Goal: Transaction & Acquisition: Purchase product/service

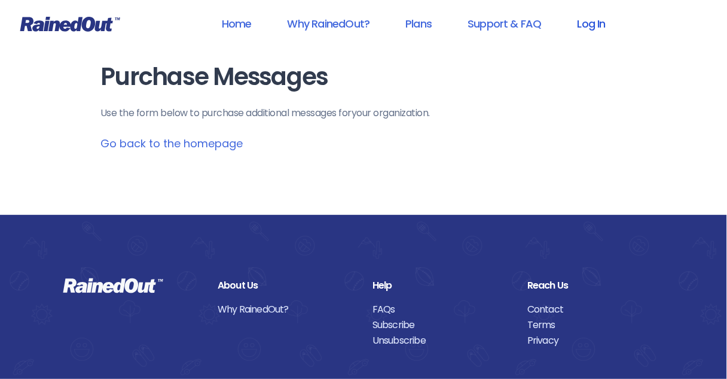
click at [592, 25] on link "Log In" at bounding box center [591, 23] width 59 height 27
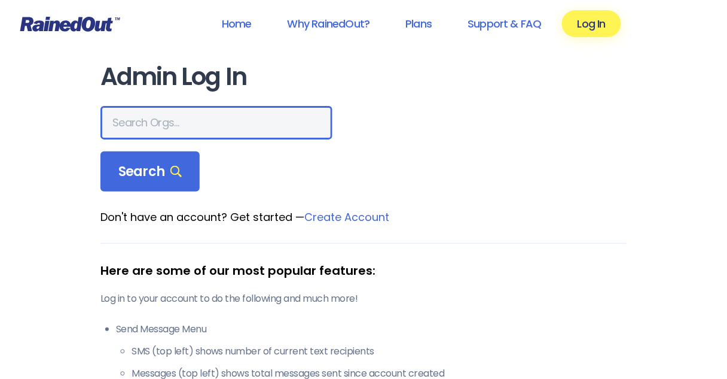
click at [195, 119] on input "text" at bounding box center [216, 122] width 232 height 33
type input "[DEMOGRAPHIC_DATA]"
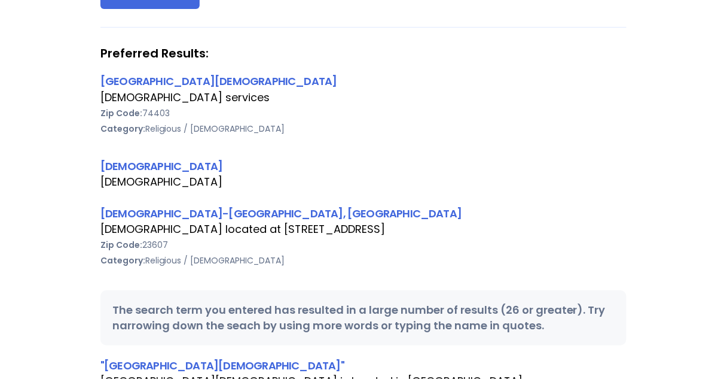
scroll to position [191, 0]
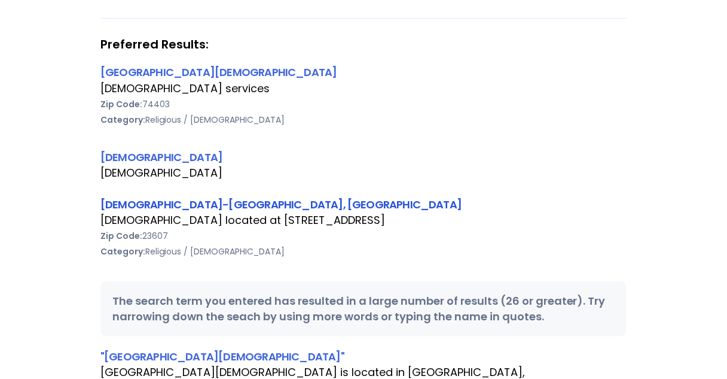
click at [191, 203] on link "[DEMOGRAPHIC_DATA]-[GEOGRAPHIC_DATA], [GEOGRAPHIC_DATA]" at bounding box center [280, 204] width 361 height 15
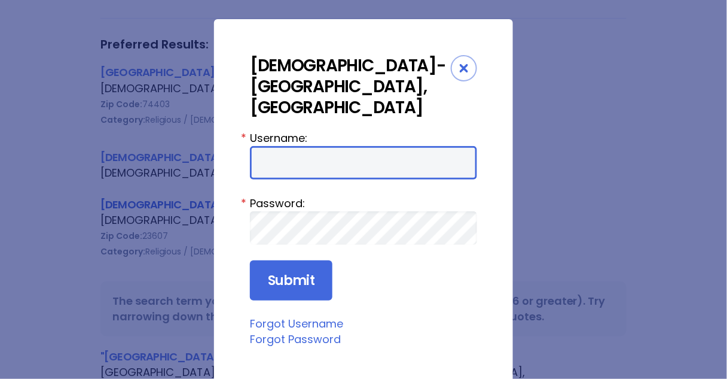
type input "Preston954"
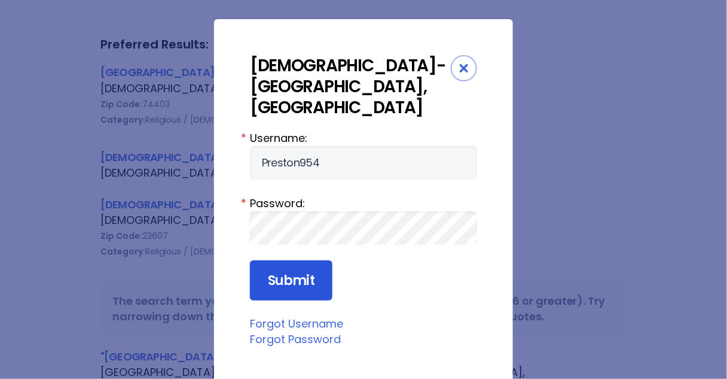
click at [276, 261] on input "Submit" at bounding box center [291, 280] width 83 height 41
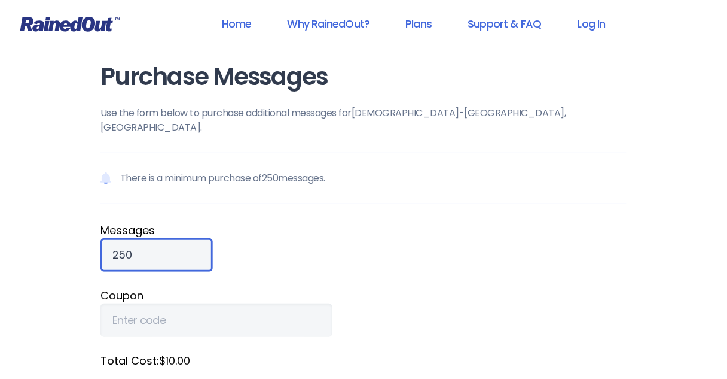
click at [112, 238] on input "250" at bounding box center [156, 254] width 112 height 33
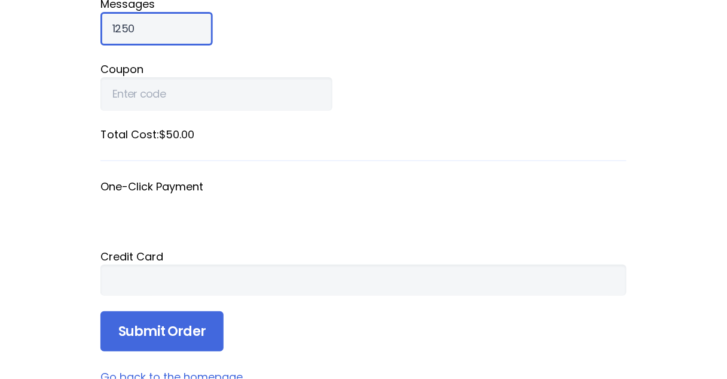
scroll to position [287, 0]
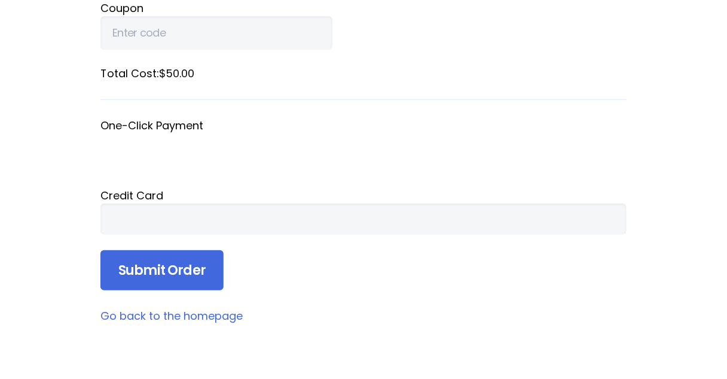
type input "1250"
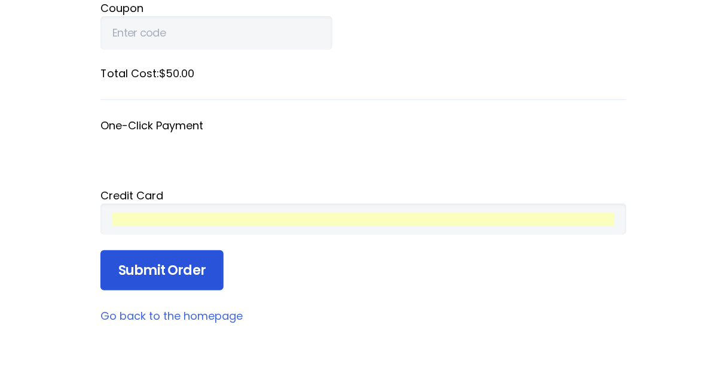
click at [169, 254] on input "Submit Order" at bounding box center [161, 270] width 123 height 41
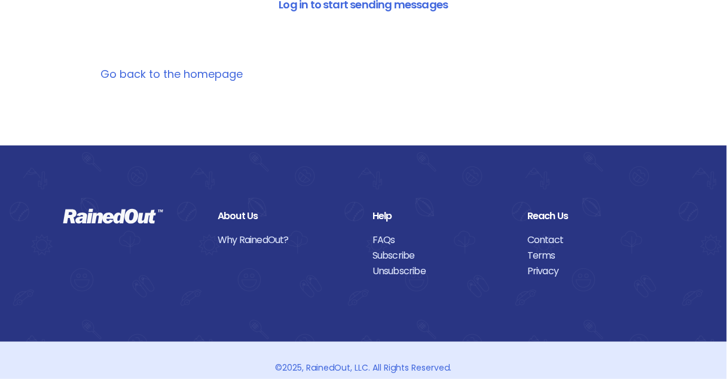
scroll to position [0, 0]
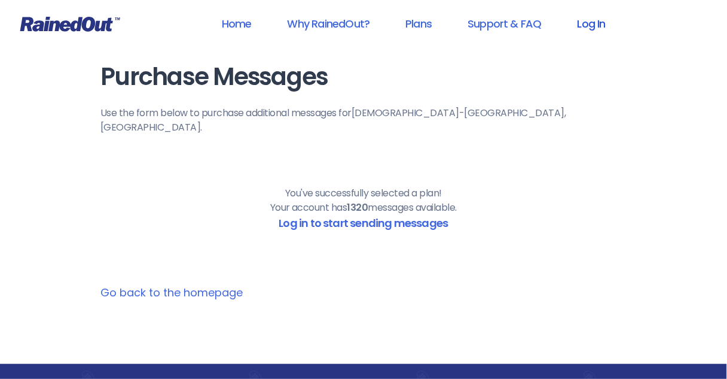
click at [595, 26] on link "Log In" at bounding box center [591, 23] width 59 height 27
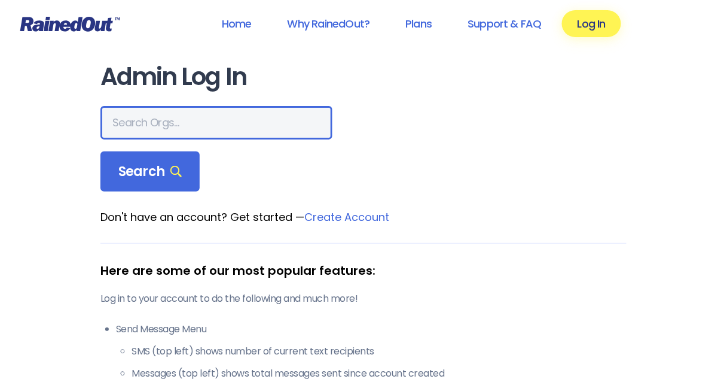
click at [177, 123] on input "text" at bounding box center [216, 122] width 232 height 33
type input "[DEMOGRAPHIC_DATA]"
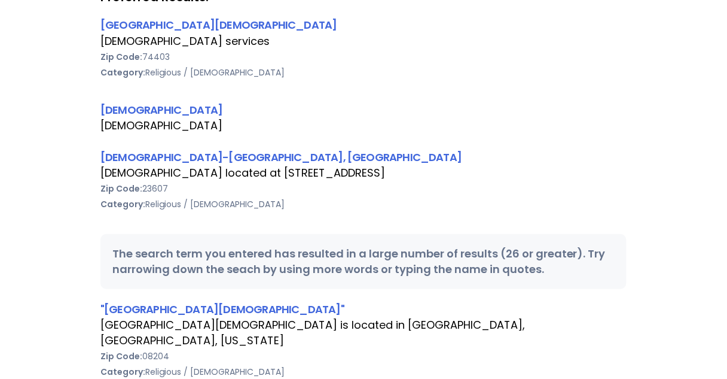
scroll to position [239, 0]
click at [198, 158] on link "[DEMOGRAPHIC_DATA]-[GEOGRAPHIC_DATA], [GEOGRAPHIC_DATA]" at bounding box center [280, 156] width 361 height 15
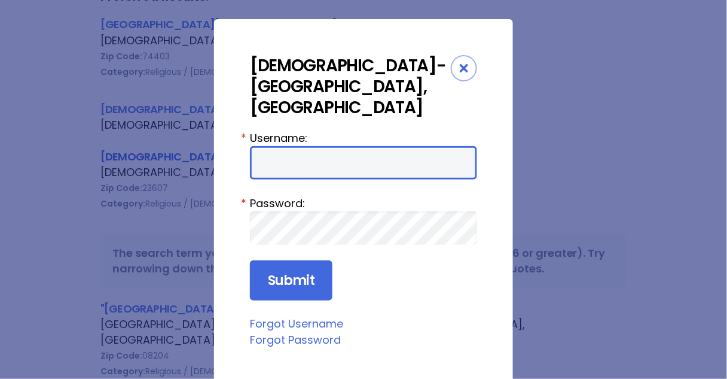
type input "Preston954"
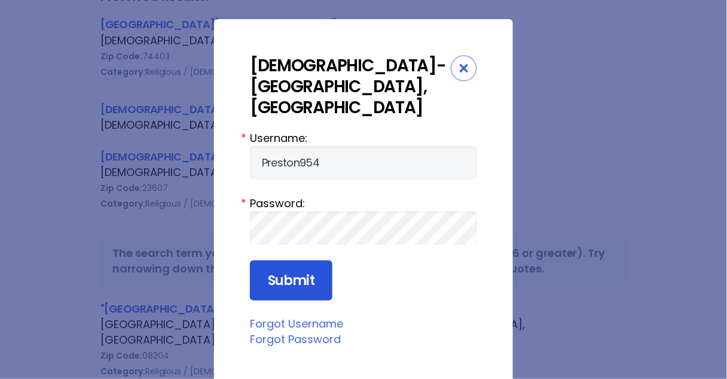
click at [276, 260] on input "Submit" at bounding box center [291, 280] width 83 height 41
